Goal: Find specific page/section: Find specific page/section

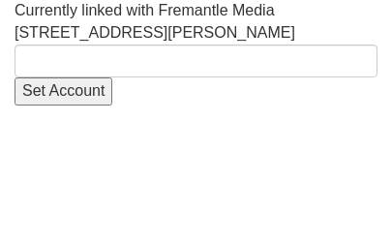
drag, startPoint x: 159, startPoint y: 0, endPoint x: 283, endPoint y: 23, distance: 126.0
click at [292, 23] on div "Currently linked with Fremantle Media [STREET_ADDRESS][PERSON_NAME] Set Account" at bounding box center [196, 52] width 363 height 105
